Goal: Information Seeking & Learning: Learn about a topic

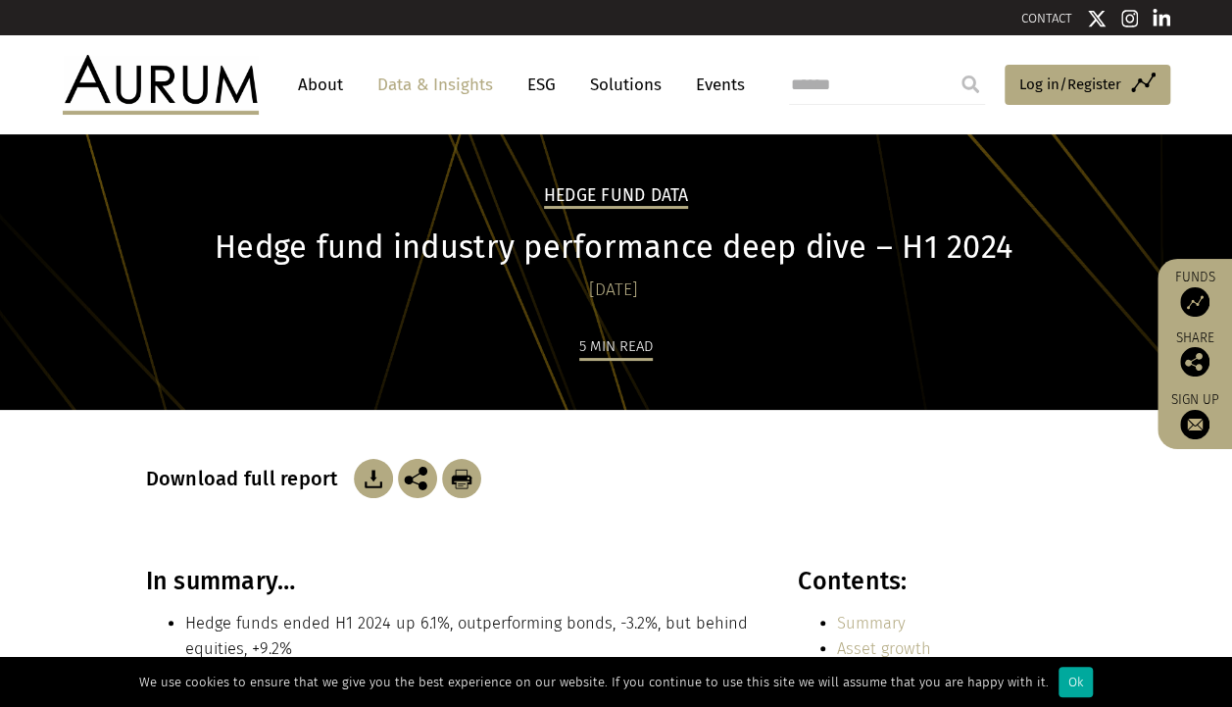
click at [1150, 559] on section "Download full report" at bounding box center [616, 488] width 1232 height 157
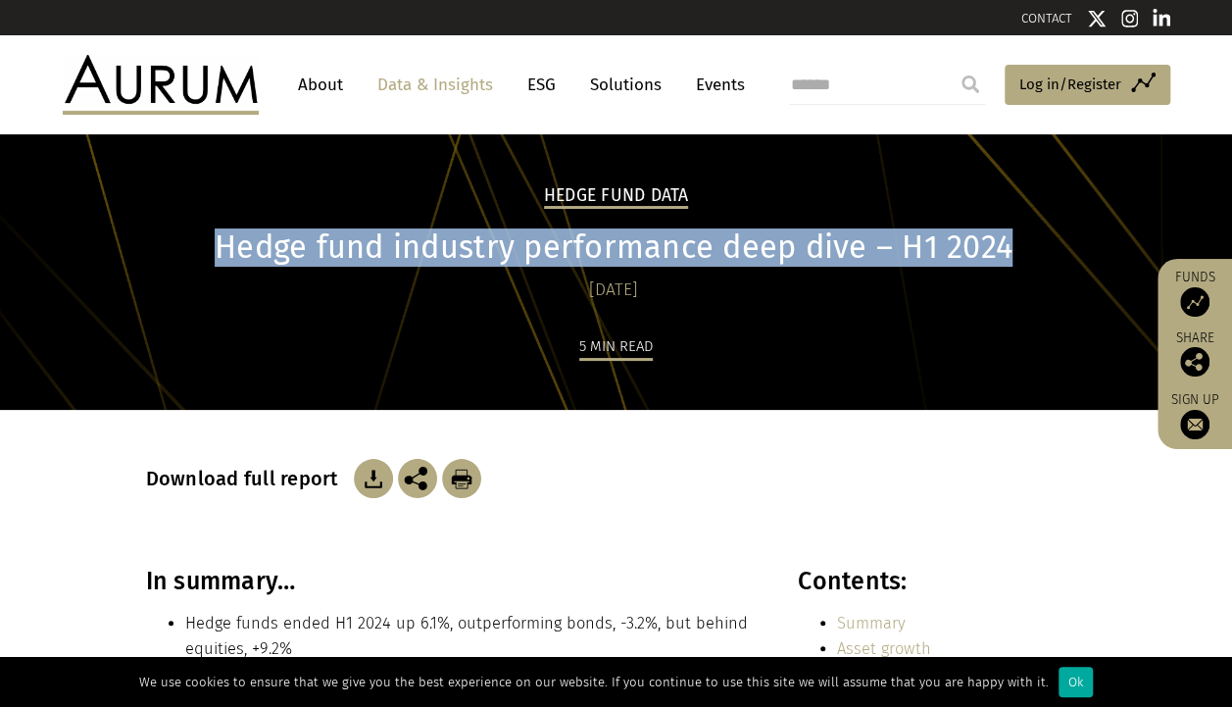
drag, startPoint x: 1002, startPoint y: 247, endPoint x: 220, endPoint y: 252, distance: 783.0
click at [220, 252] on h1 "Hedge fund industry performance deep dive – H1 2024" at bounding box center [614, 247] width 936 height 38
copy h1 "Hedge fund industry performance deep dive – H1 2024"
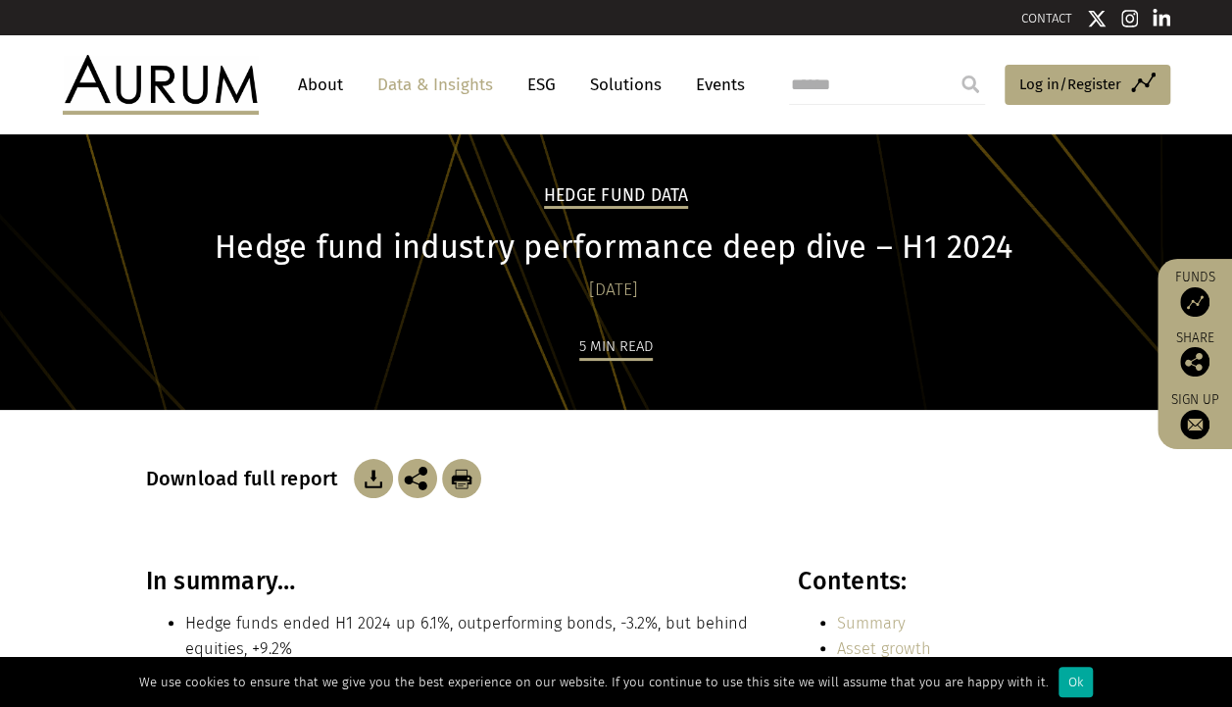
click at [821, 88] on input "search" at bounding box center [887, 85] width 196 height 39
paste input "**********"
type input "**********"
click at [951, 65] on input "submit" at bounding box center [970, 84] width 39 height 39
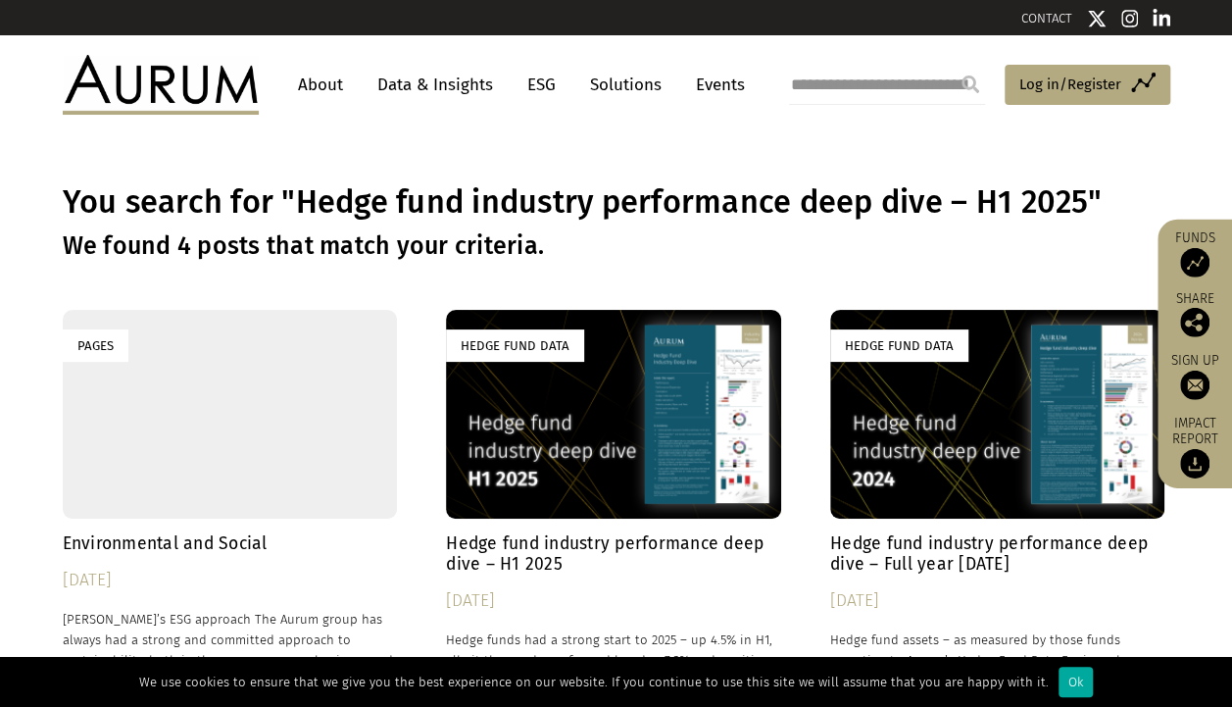
click at [559, 545] on h4 "Hedge fund industry performance deep dive – H1 2025" at bounding box center [613, 553] width 335 height 41
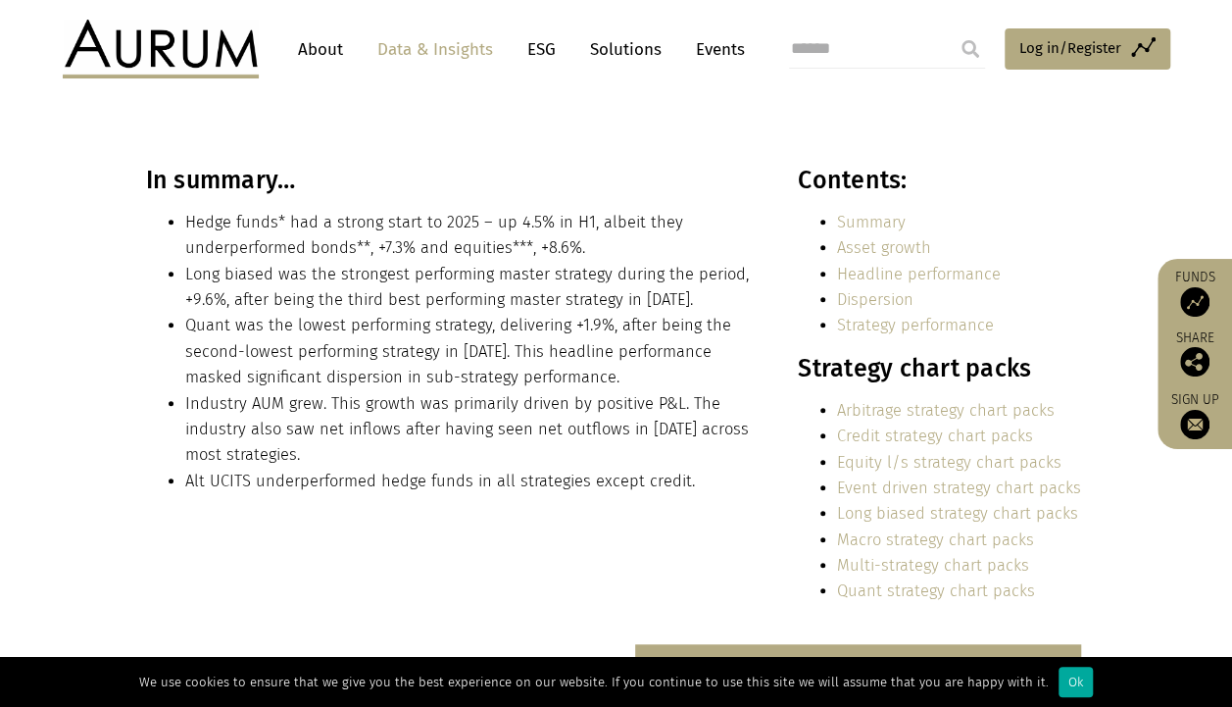
scroll to position [404, 0]
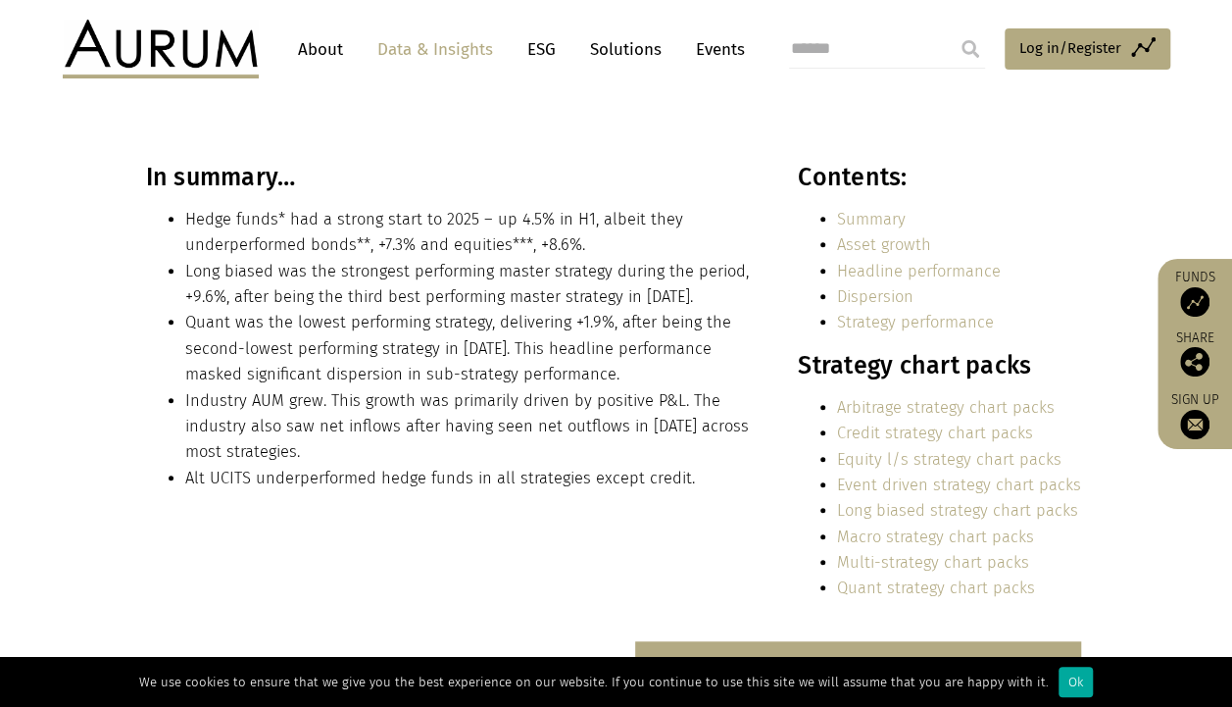
click at [404, 295] on li "Long biased was the strongest performing master strategy during the period, +9.…" at bounding box center [470, 285] width 570 height 52
click at [202, 285] on li "Long biased was the strongest performing master strategy during the period, +9.…" at bounding box center [470, 285] width 570 height 52
click at [210, 298] on li "Long biased was the strongest performing master strategy during the period, +9.…" at bounding box center [470, 285] width 570 height 52
click at [441, 381] on li "Quant was the lowest performing strategy, delivering +1.9%, after being the sec…" at bounding box center [470, 348] width 570 height 77
